Goal: Task Accomplishment & Management: Manage account settings

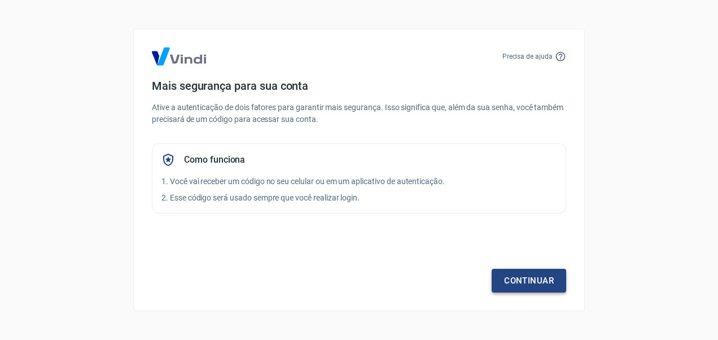
click at [519, 279] on link "Continuar" at bounding box center [528, 281] width 74 height 24
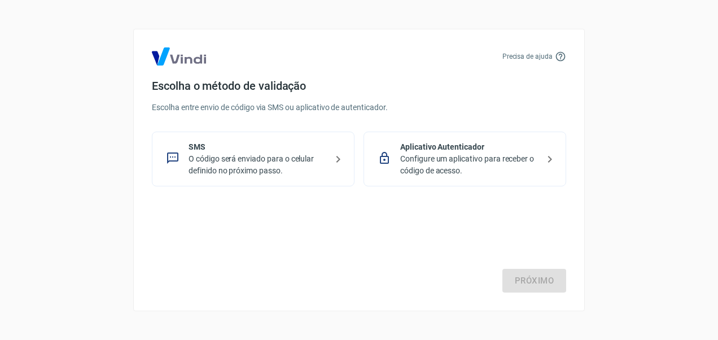
click at [323, 167] on p "O código será enviado para o celular definido no próximo passo." at bounding box center [257, 165] width 138 height 24
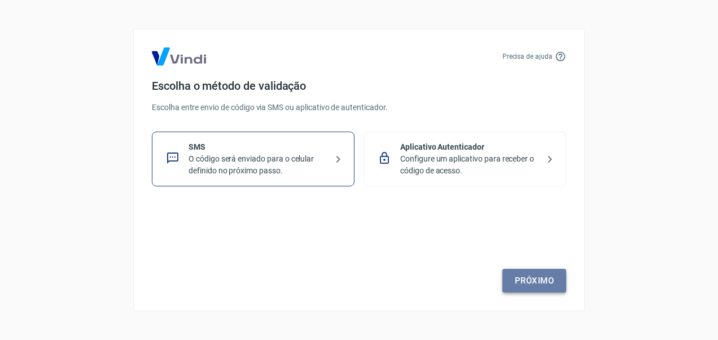
click at [520, 283] on link "Próximo" at bounding box center [534, 281] width 64 height 24
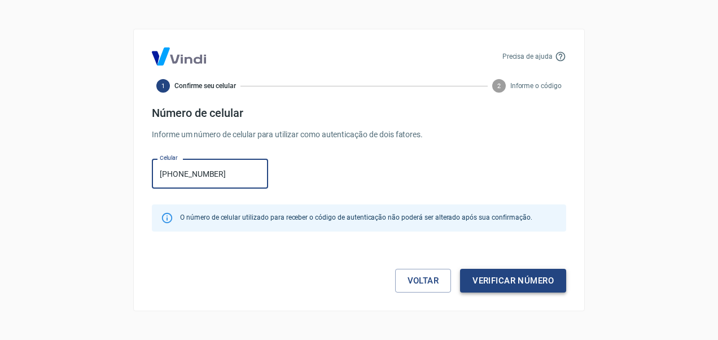
type input "(19) 99853-0486"
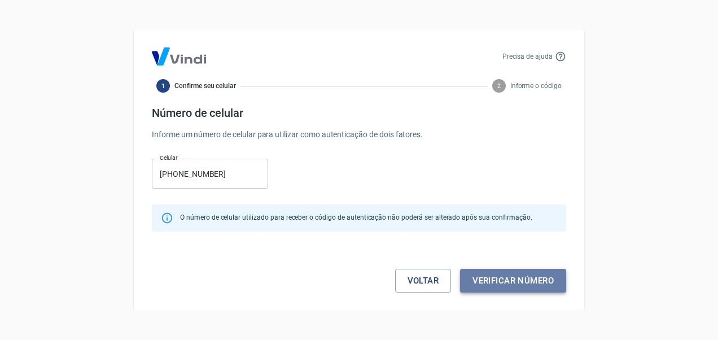
click at [489, 275] on button "Verificar número" at bounding box center [513, 281] width 106 height 24
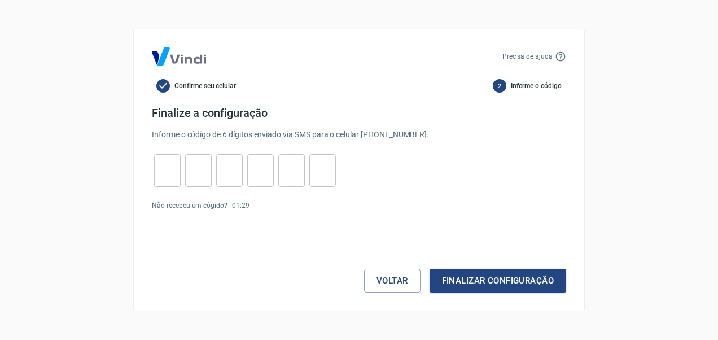
click at [159, 166] on input "tel" at bounding box center [167, 171] width 27 height 24
type input "4"
type input "0"
type input "7"
type input "2"
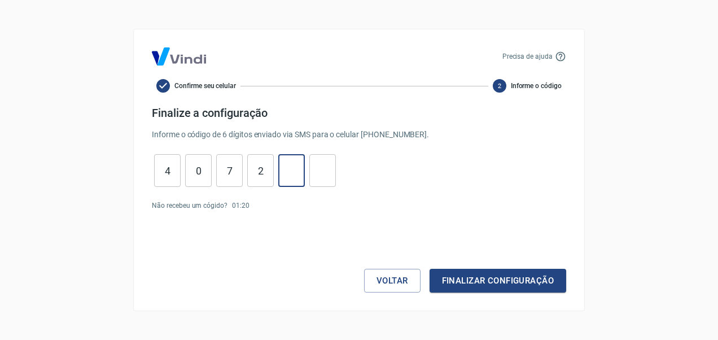
type input "9"
type input "8"
click at [460, 273] on button "Finalizar configuração" at bounding box center [497, 281] width 137 height 24
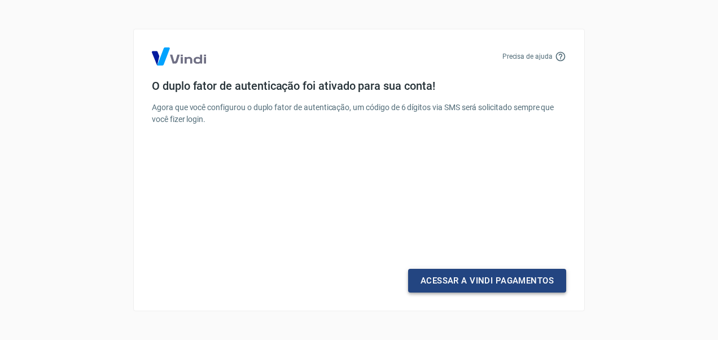
click at [450, 280] on link "Acessar a Vindi Pagamentos" at bounding box center [487, 281] width 158 height 24
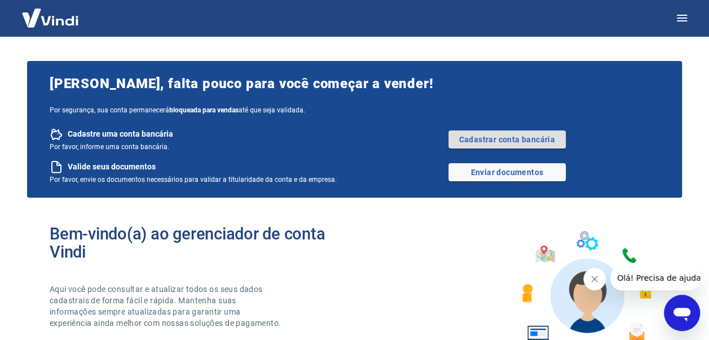
click at [485, 139] on link "Cadastrar conta bancária" at bounding box center [506, 139] width 117 height 18
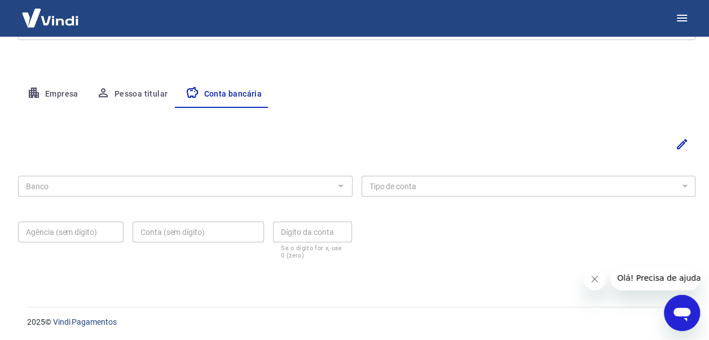
scroll to position [179, 0]
click at [680, 148] on icon "Editar" at bounding box center [682, 143] width 14 height 14
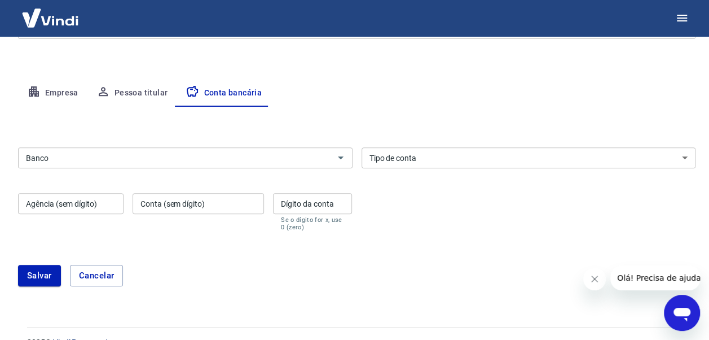
click at [152, 156] on input "Banco" at bounding box center [175, 158] width 309 height 14
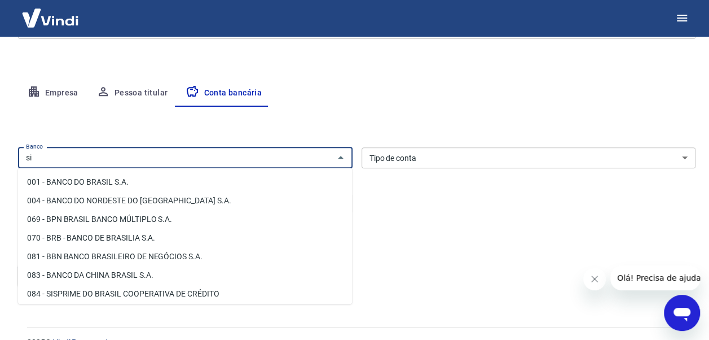
type input "s"
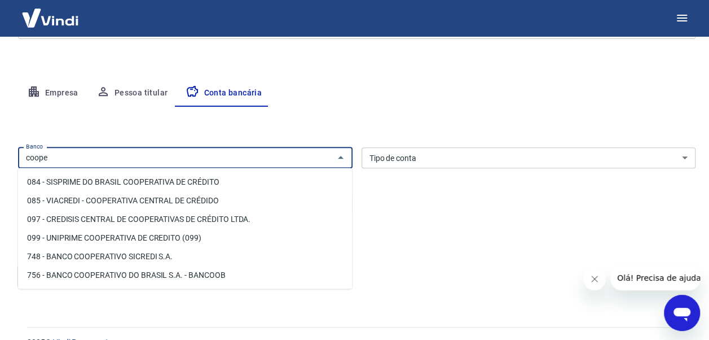
click at [245, 278] on li "756 - BANCO COOPERATIVO DO BRASIL S.A. - BANCOOB" at bounding box center [185, 274] width 334 height 19
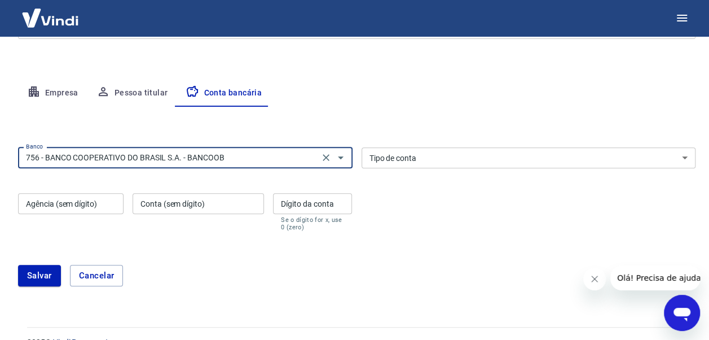
type input "756 - BANCO COOPERATIVO DO BRASIL S.A. - BANCOOB"
click at [425, 159] on select "Conta Corrente Conta Poupança" at bounding box center [529, 157] width 335 height 21
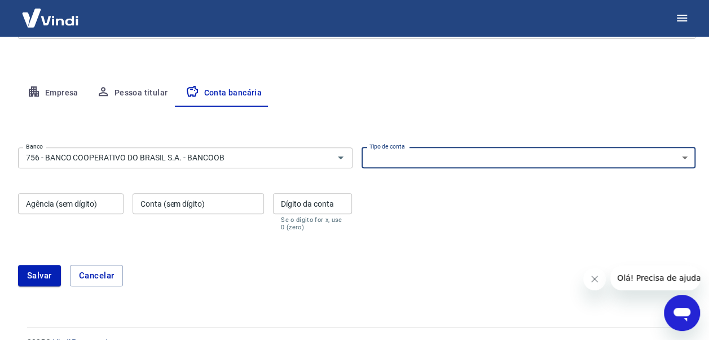
select select "1"
click at [362, 147] on select "Conta Corrente Conta Poupança" at bounding box center [529, 157] width 335 height 21
click at [94, 206] on input "Agência (sem dígito)" at bounding box center [70, 203] width 105 height 21
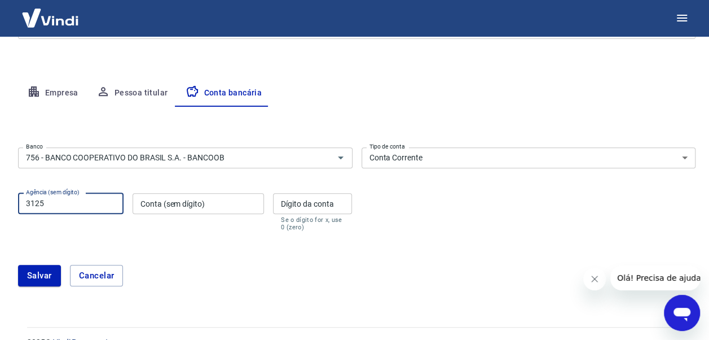
type input "3125"
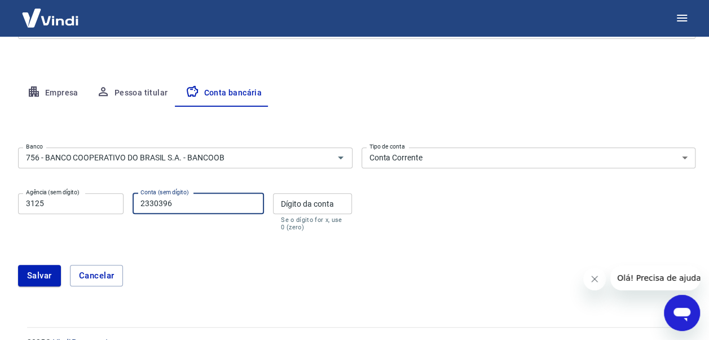
type input "2330396"
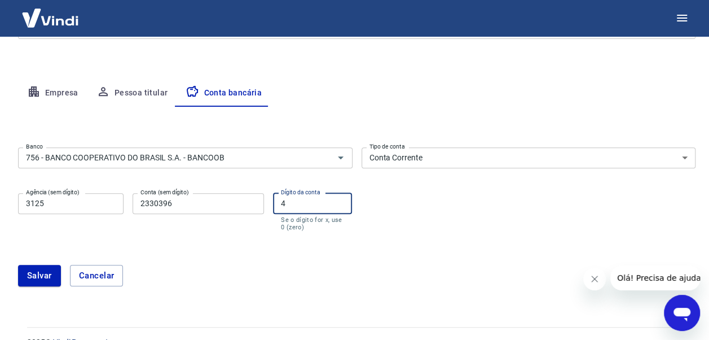
type input "4"
click at [555, 214] on div "Banco 756 - BANCO COOPERATIVO DO BRASIL S.A. - BANCOOB Banco Tipo de conta Cont…" at bounding box center [357, 188] width 678 height 90
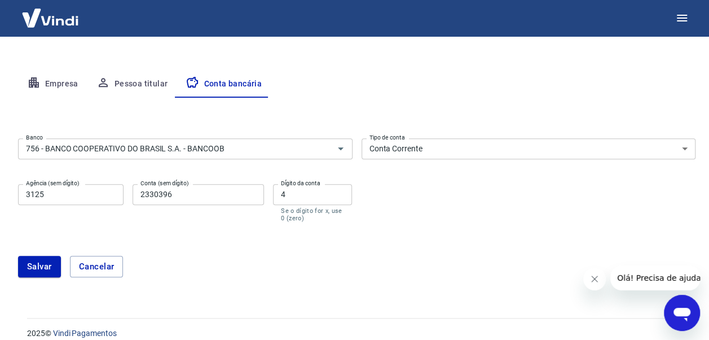
scroll to position [201, 0]
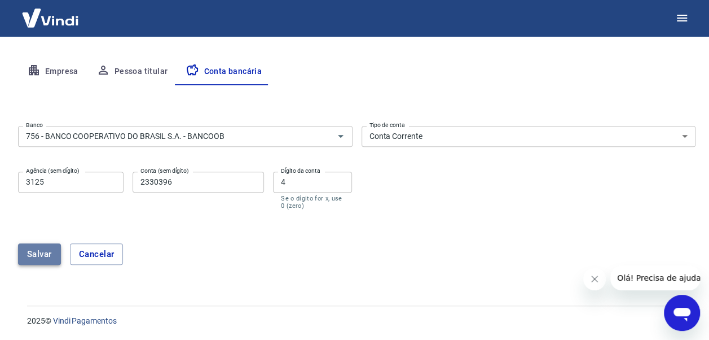
click at [36, 255] on button "Salvar" at bounding box center [39, 253] width 43 height 21
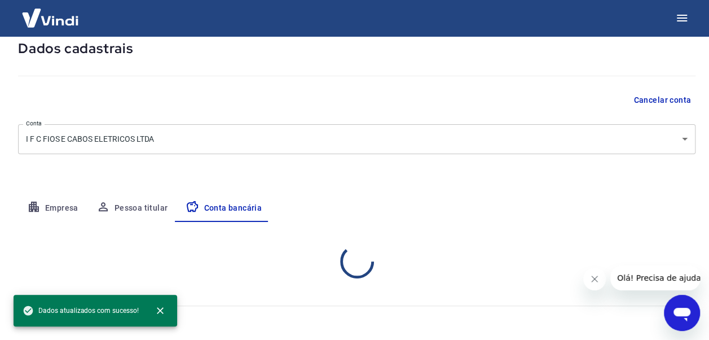
scroll to position [179, 0]
select select "1"
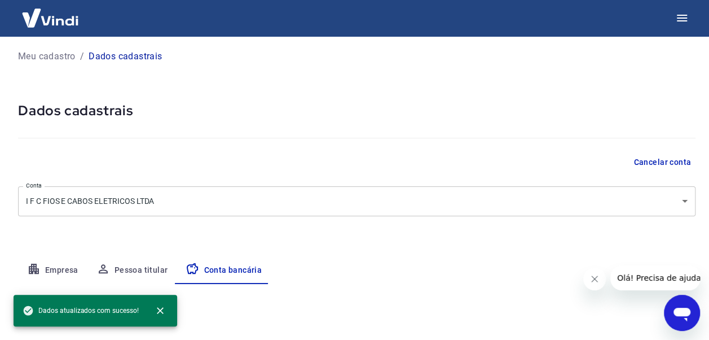
scroll to position [0, 0]
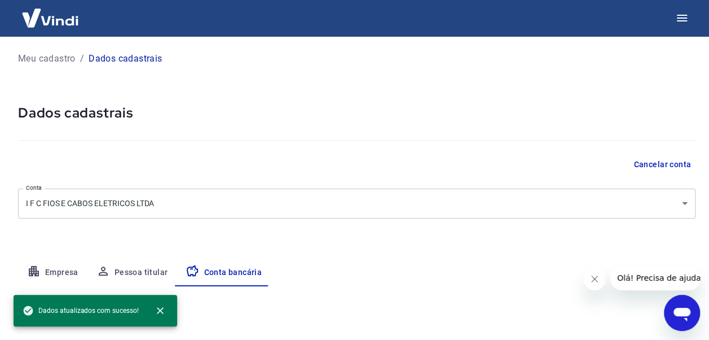
click at [55, 57] on p "Meu cadastro" at bounding box center [47, 59] width 58 height 14
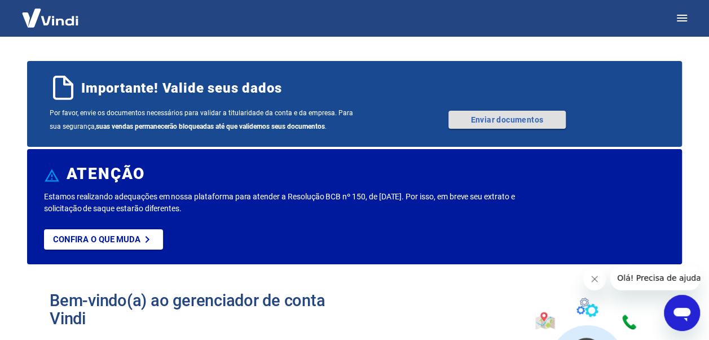
click at [503, 126] on link "Enviar documentos" at bounding box center [506, 120] width 117 height 18
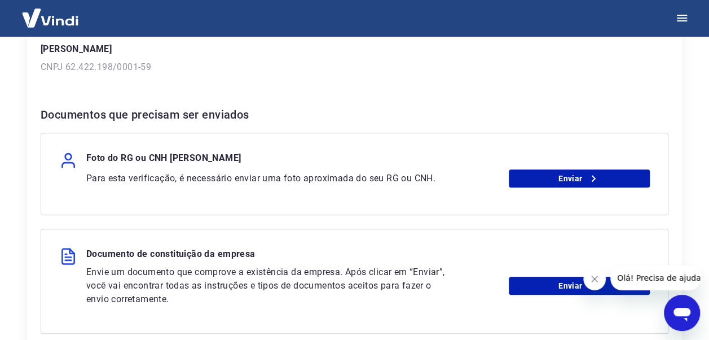
scroll to position [169, 0]
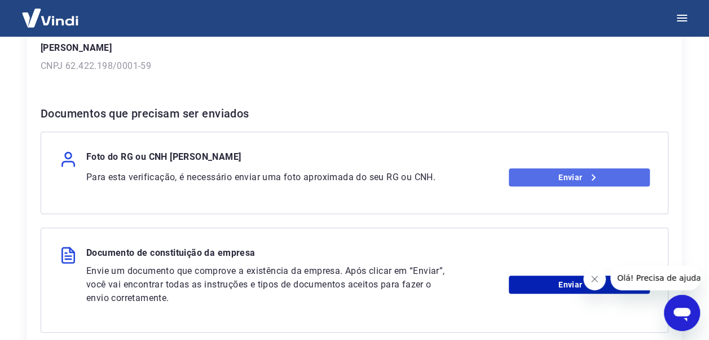
click at [523, 175] on link "Enviar" at bounding box center [579, 177] width 141 height 18
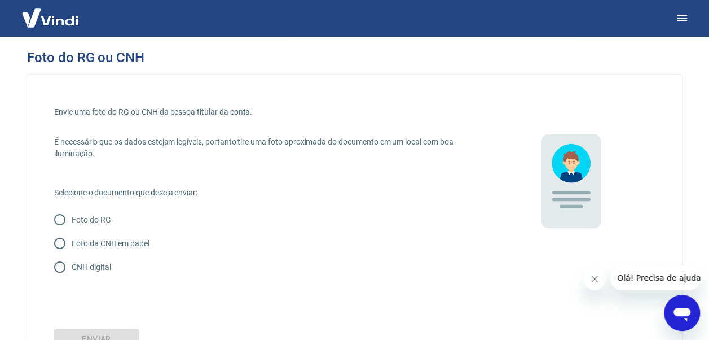
click at [97, 262] on p "CNH digital" at bounding box center [91, 267] width 39 height 12
click at [72, 262] on input "CNH digital" at bounding box center [60, 267] width 24 height 24
radio input "true"
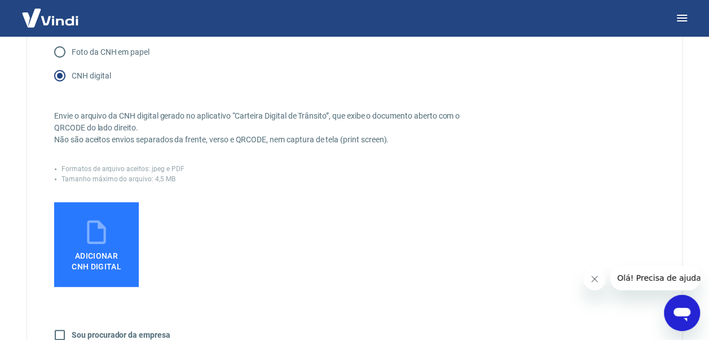
scroll to position [226, 0]
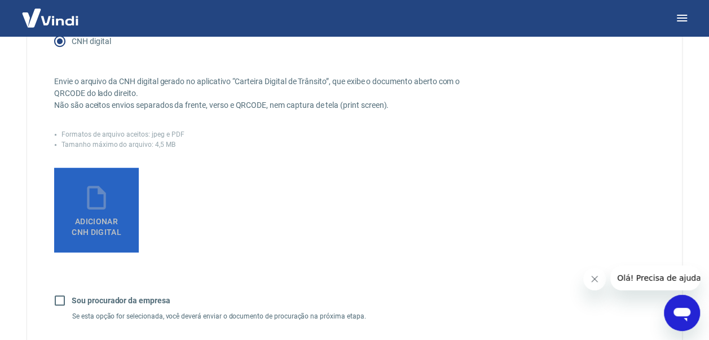
click at [113, 202] on label "Adicionar CNH Digital" at bounding box center [96, 210] width 85 height 85
click at [0, 0] on input "Adicionar CNH Digital" at bounding box center [0, 0] width 0 height 0
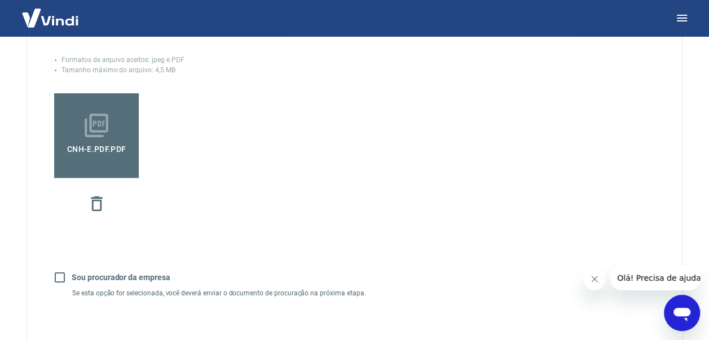
scroll to position [338, 0]
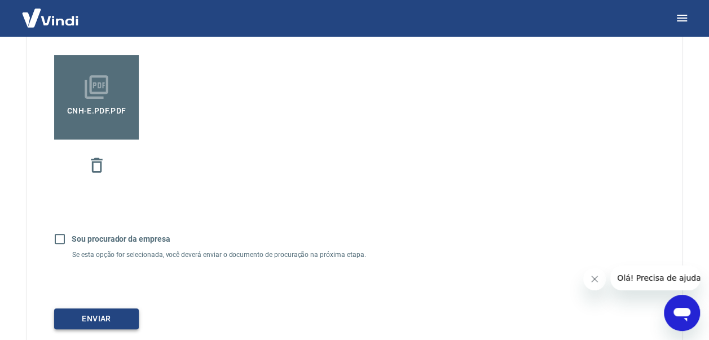
click at [123, 313] on button "Enviar" at bounding box center [96, 318] width 85 height 21
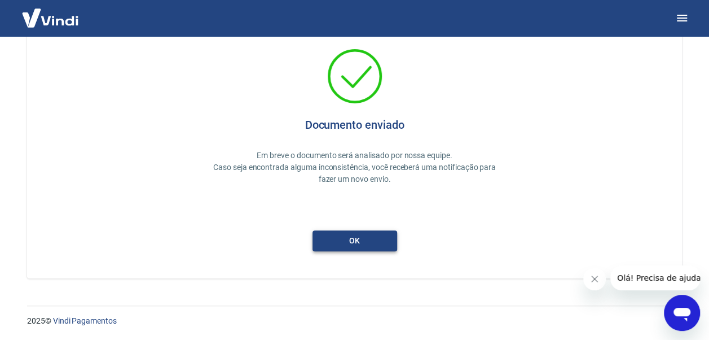
click at [368, 245] on button "ok" at bounding box center [355, 240] width 85 height 21
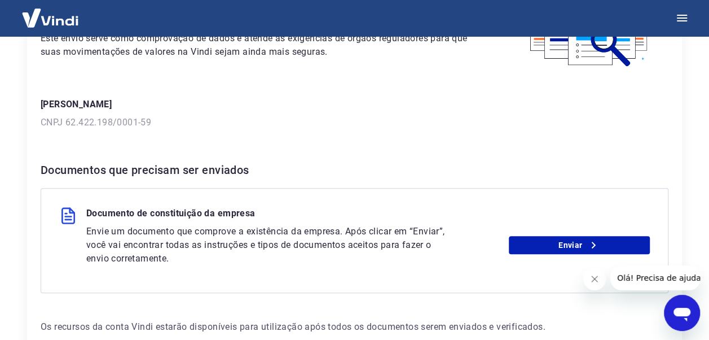
scroll to position [169, 0]
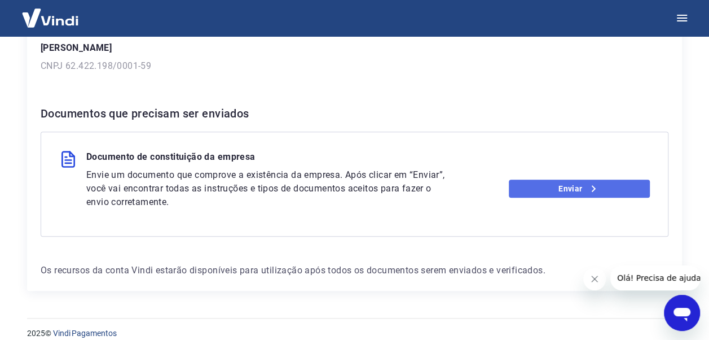
click at [529, 183] on link "Enviar" at bounding box center [579, 188] width 141 height 18
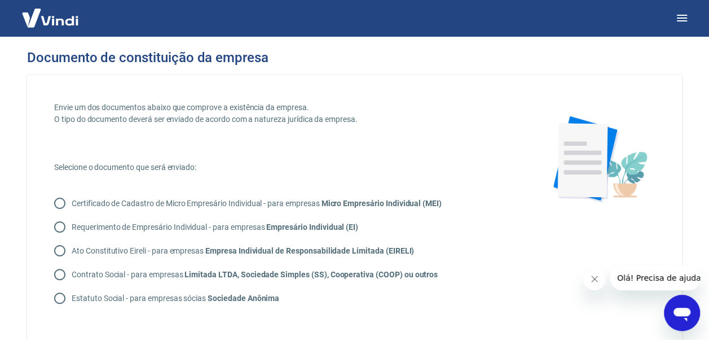
scroll to position [56, 0]
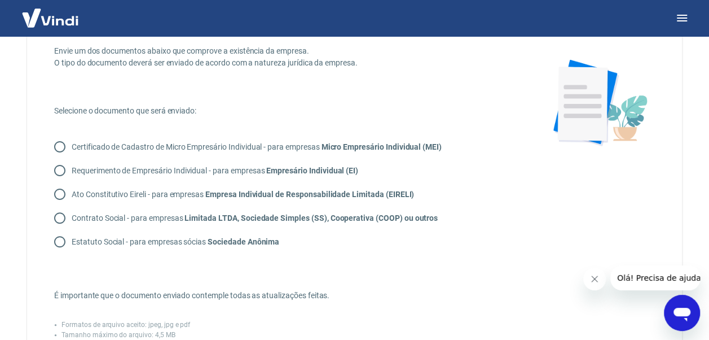
click at [122, 218] on p "Contrato Social - para empresas Limitada LTDA, Sociedade Simples (SS), Cooperat…" at bounding box center [255, 218] width 366 height 12
click at [72, 218] on input "Contrato Social - para empresas Limitada LTDA, Sociedade Simples (SS), Cooperat…" at bounding box center [60, 218] width 24 height 24
radio input "true"
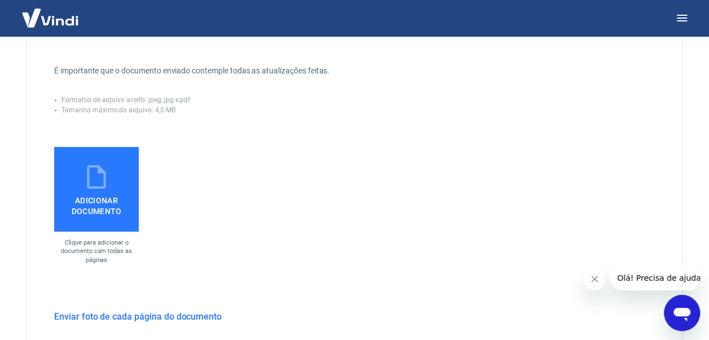
scroll to position [282, 0]
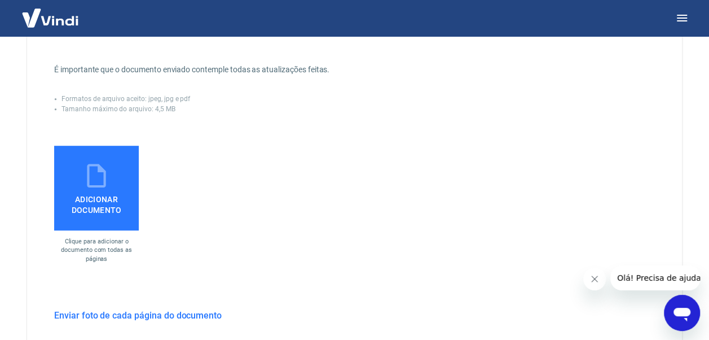
click at [91, 200] on span "Adicionar documento" at bounding box center [97, 202] width 76 height 25
click at [0, 0] on input "Adicionar documento" at bounding box center [0, 0] width 0 height 0
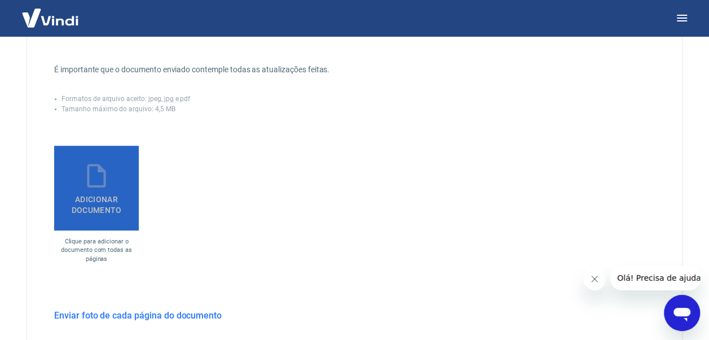
click at [109, 192] on span "Adicionar documento" at bounding box center [97, 202] width 76 height 25
click at [0, 0] on input "Adicionar documento" at bounding box center [0, 0] width 0 height 0
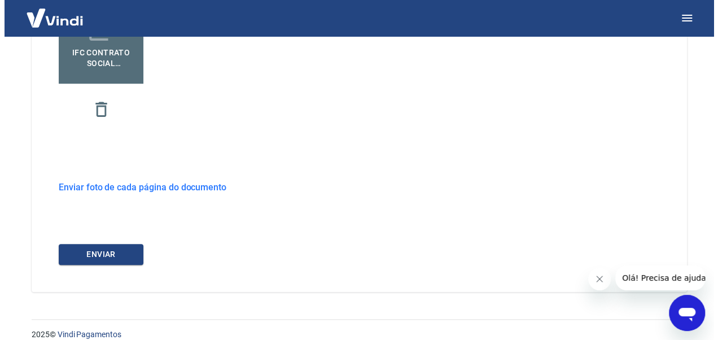
scroll to position [442, 0]
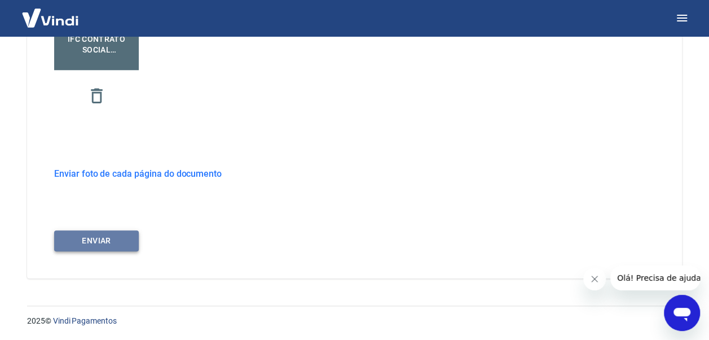
click at [117, 241] on button "ENVIAR" at bounding box center [96, 240] width 85 height 21
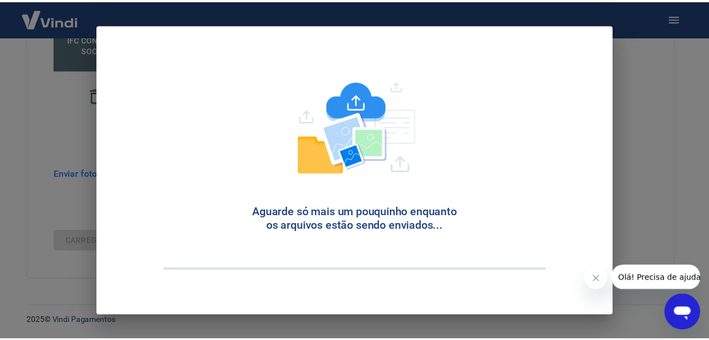
scroll to position [51, 0]
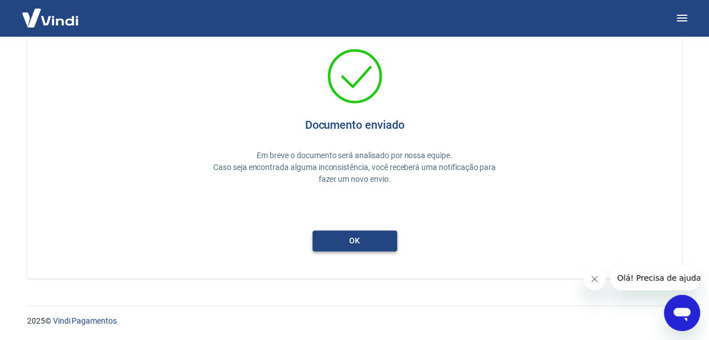
click at [384, 240] on button "ok" at bounding box center [355, 240] width 85 height 21
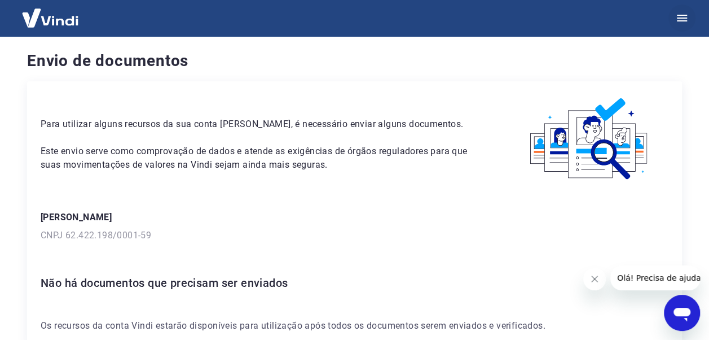
click at [685, 17] on icon "button" at bounding box center [682, 18] width 14 height 14
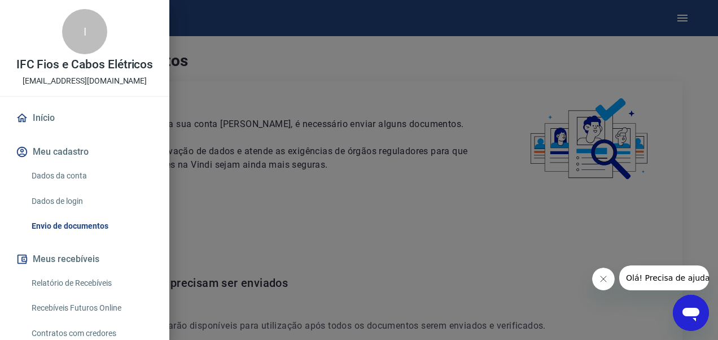
click at [47, 115] on link "Início" at bounding box center [85, 117] width 142 height 25
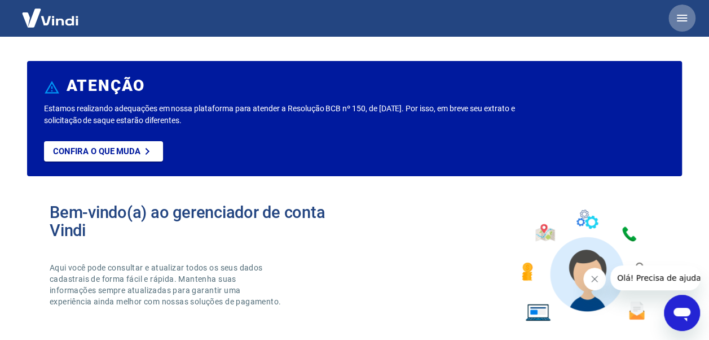
click at [678, 17] on icon "button" at bounding box center [682, 18] width 14 height 14
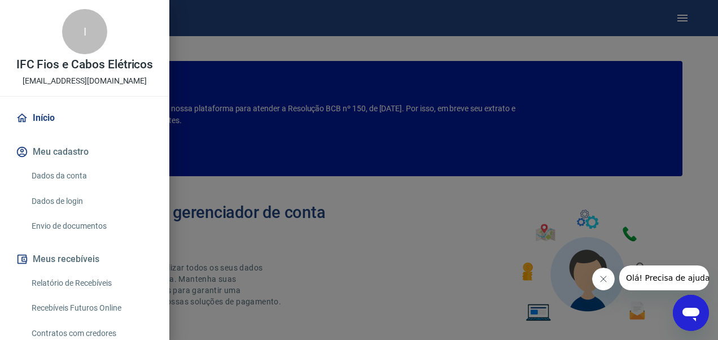
click at [70, 109] on link "Início" at bounding box center [85, 117] width 142 height 25
